Goal: Find specific page/section: Find specific page/section

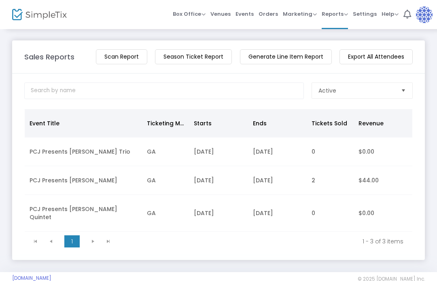
click at [435, 91] on div "Sales Reports View Total Revenue Scan Report Season Ticket Report Generate Line…" at bounding box center [218, 150] width 437 height 244
click at [426, 15] on img at bounding box center [424, 14] width 17 height 17
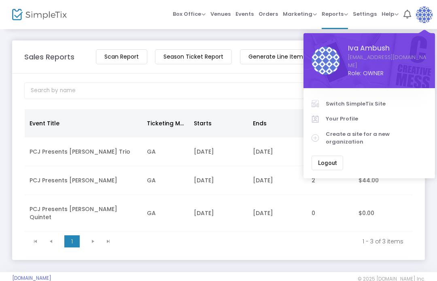
click at [331, 160] on span "Logout" at bounding box center [327, 163] width 19 height 6
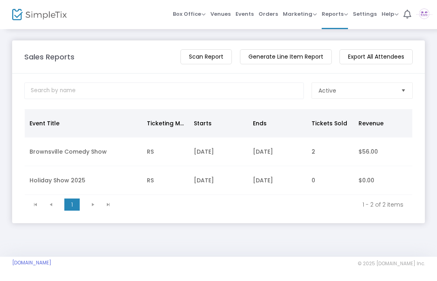
click at [268, 12] on span "Orders" at bounding box center [268, 14] width 19 height 21
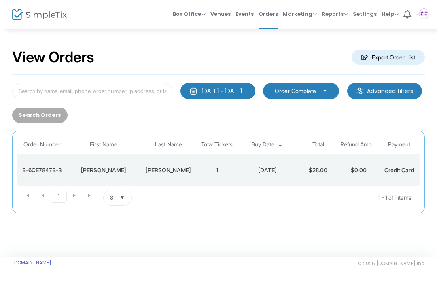
click at [245, 15] on span "Events" at bounding box center [244, 14] width 18 height 21
